Goal: Task Accomplishment & Management: Use online tool/utility

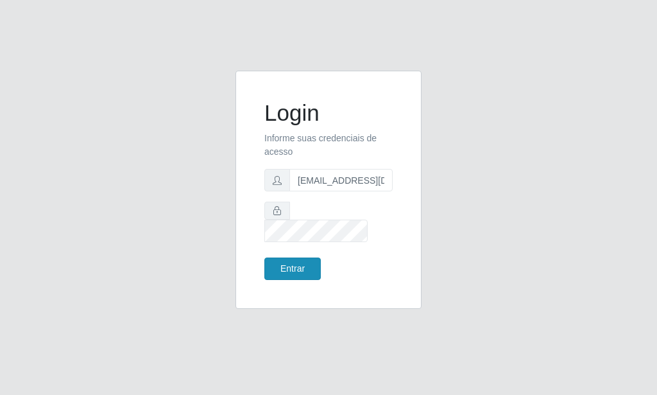
scroll to position [0, 1]
type input "[EMAIL_ADDRESS][DOMAIN_NAME]"
click at [307, 259] on button "Entrar" at bounding box center [292, 268] width 56 height 22
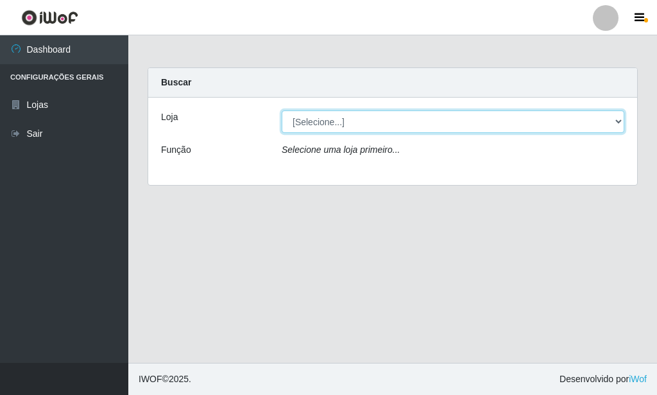
click at [282, 110] on select "[Selecione...] Rede Potiguar 6 - Extremoz" at bounding box center [453, 121] width 343 height 22
select select "80"
click option "Rede Potiguar 6 - Extremoz" at bounding box center [0, 0] width 0 height 0
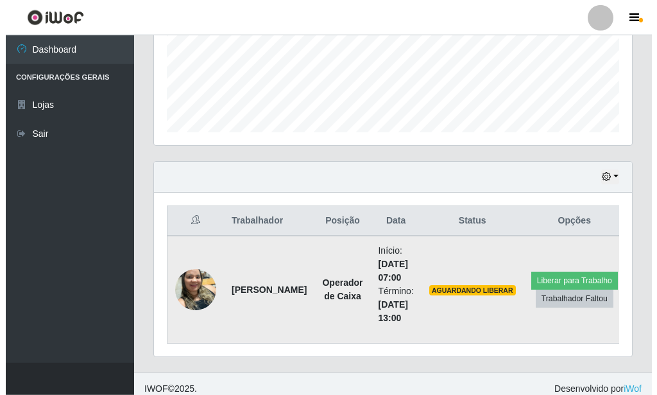
scroll to position [336, 0]
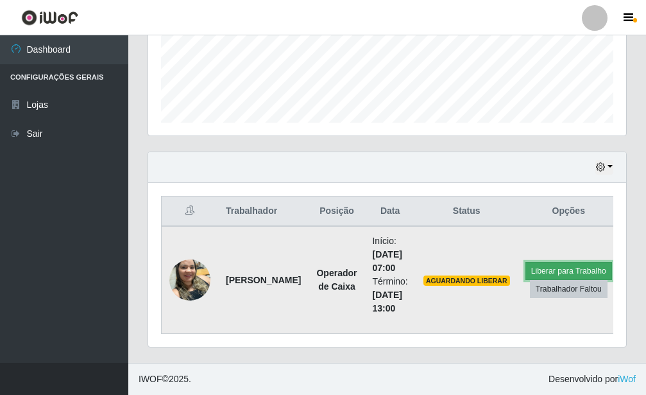
click at [527, 267] on button "Liberar para Trabalho" at bounding box center [569, 271] width 87 height 18
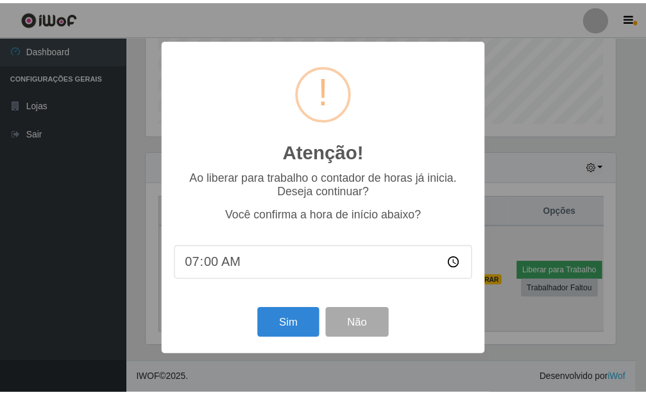
scroll to position [641384, 641172]
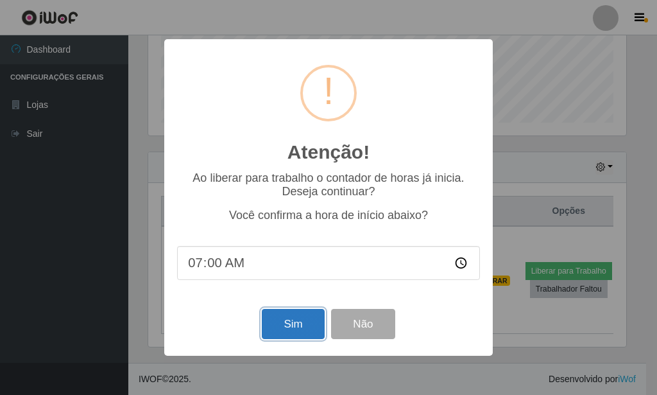
click at [284, 332] on button "Sim" at bounding box center [293, 324] width 62 height 30
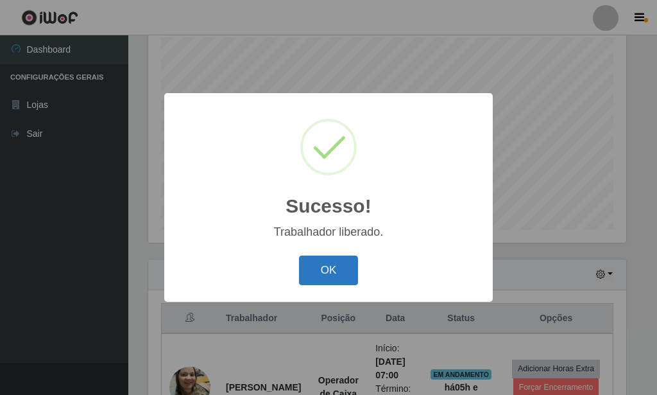
click at [332, 278] on button "OK" at bounding box center [329, 270] width 60 height 30
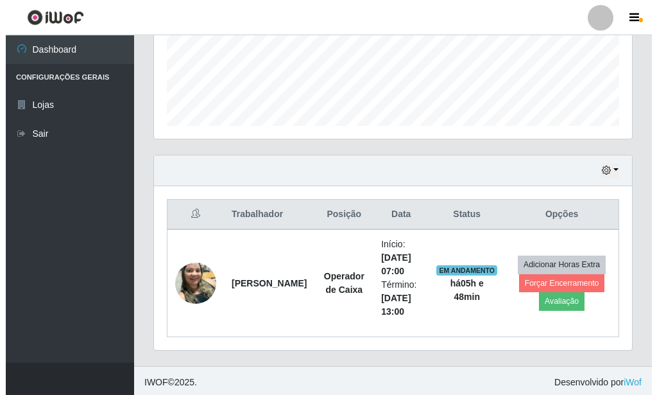
scroll to position [336, 0]
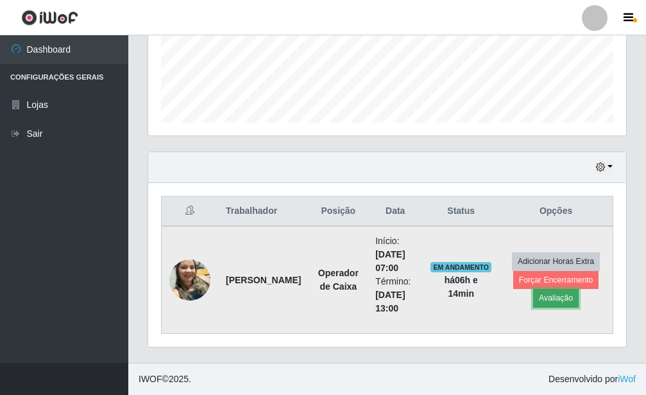
click at [550, 294] on button "Avaliação" at bounding box center [556, 298] width 46 height 18
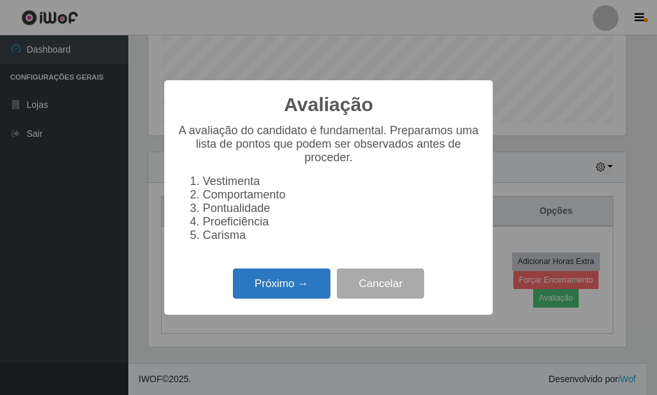
click at [324, 291] on button "Próximo →" at bounding box center [282, 283] width 98 height 30
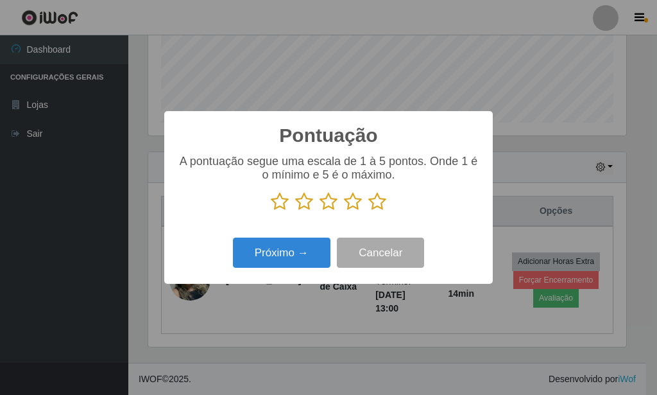
click at [378, 196] on icon at bounding box center [377, 201] width 18 height 19
click at [368, 211] on input "radio" at bounding box center [368, 211] width 0 height 0
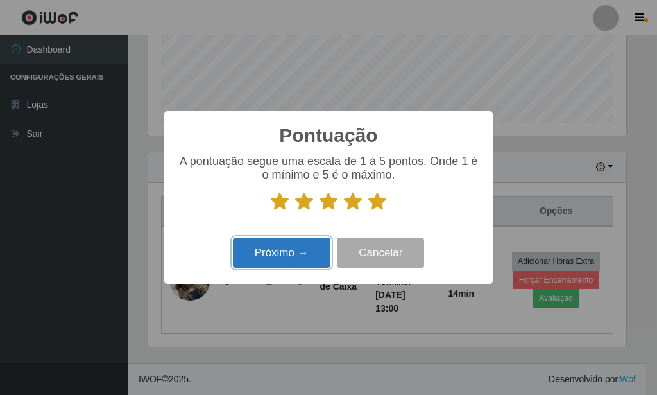
click at [308, 248] on button "Próximo →" at bounding box center [282, 252] width 98 height 30
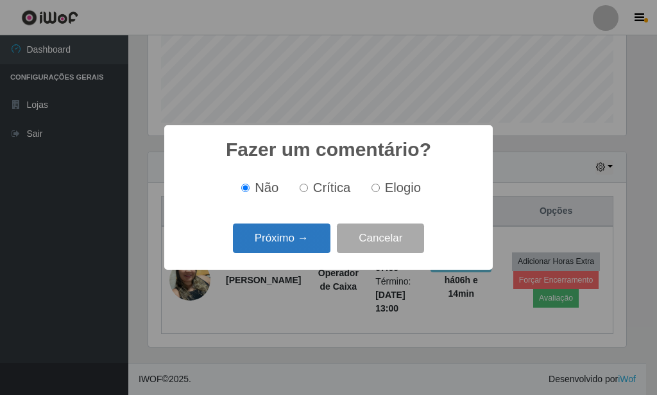
click at [309, 246] on button "Próximo →" at bounding box center [282, 238] width 98 height 30
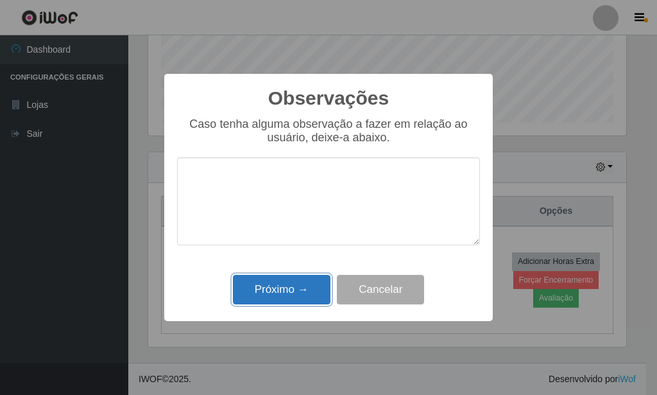
click at [263, 292] on button "Próximo →" at bounding box center [282, 290] width 98 height 30
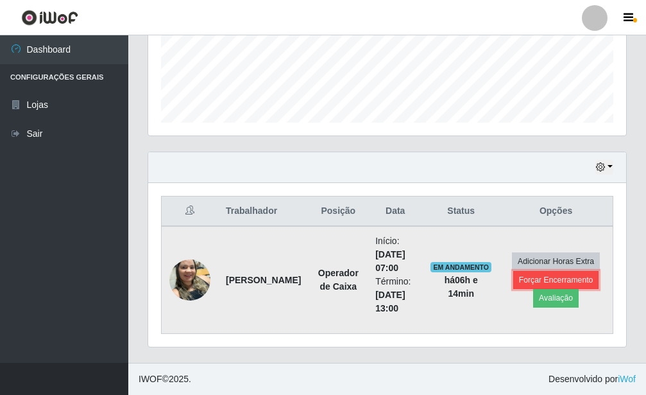
click at [531, 280] on button "Forçar Encerramento" at bounding box center [556, 280] width 86 height 18
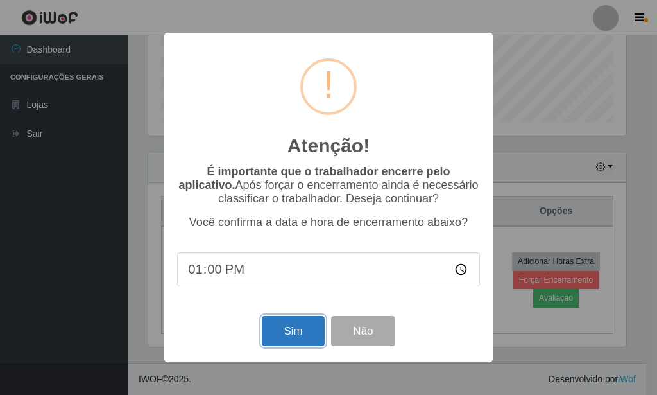
click at [282, 327] on button "Sim" at bounding box center [293, 331] width 62 height 30
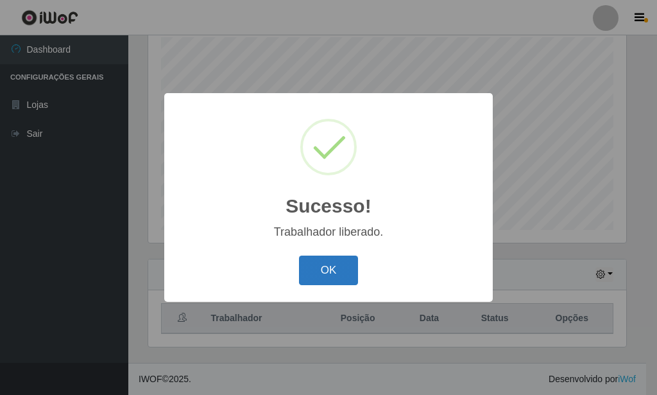
click at [342, 271] on button "OK" at bounding box center [329, 270] width 60 height 30
